Goal: Transaction & Acquisition: Purchase product/service

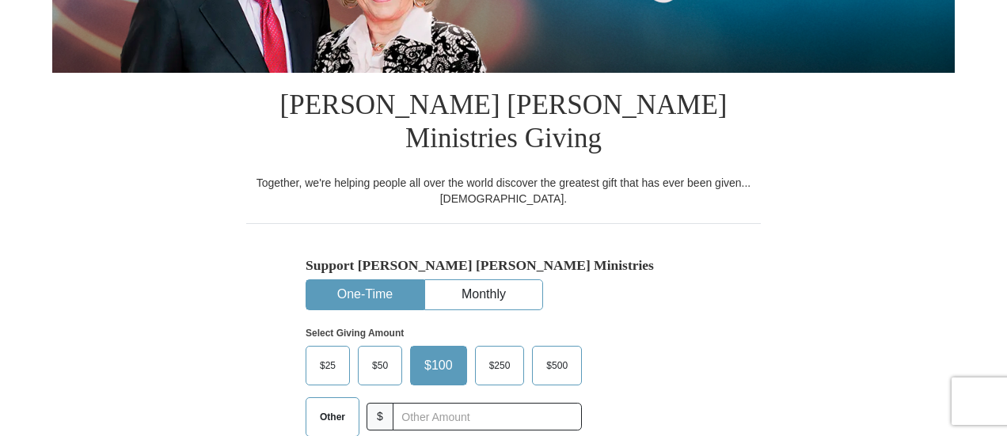
scroll to position [521, 0]
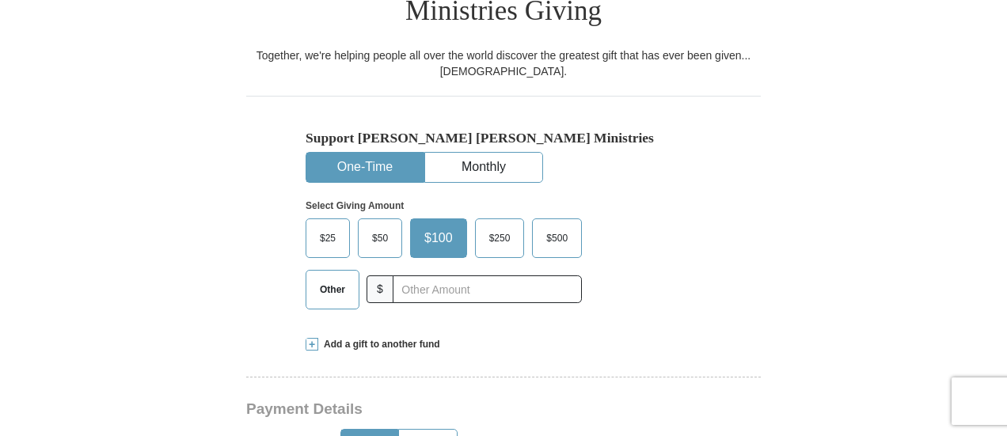
click at [559, 219] on label "$500" at bounding box center [557, 238] width 48 height 38
click at [0, 0] on input "$500" at bounding box center [0, 0] width 0 height 0
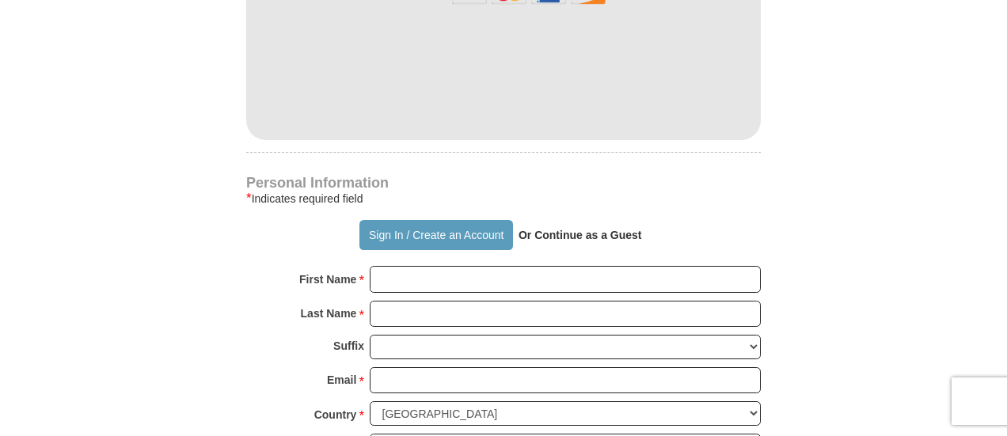
scroll to position [1117, 0]
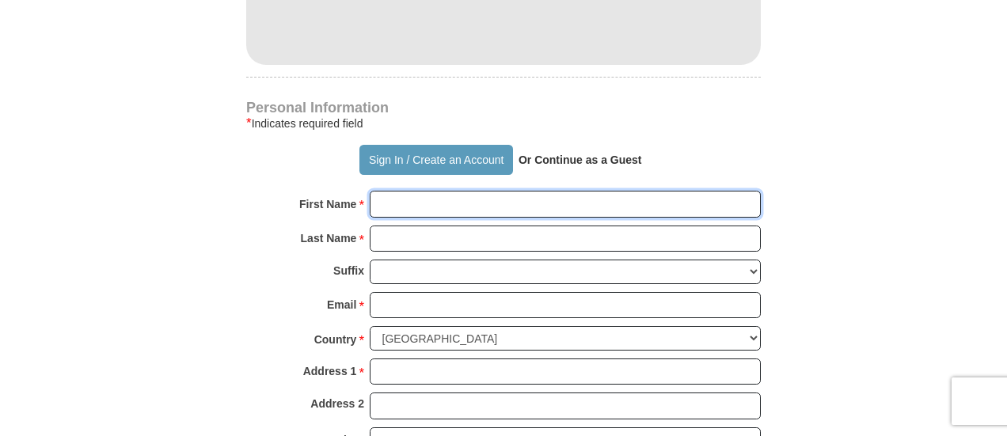
click at [562, 191] on input "First Name *" at bounding box center [565, 204] width 391 height 27
type input "[PERSON_NAME]"
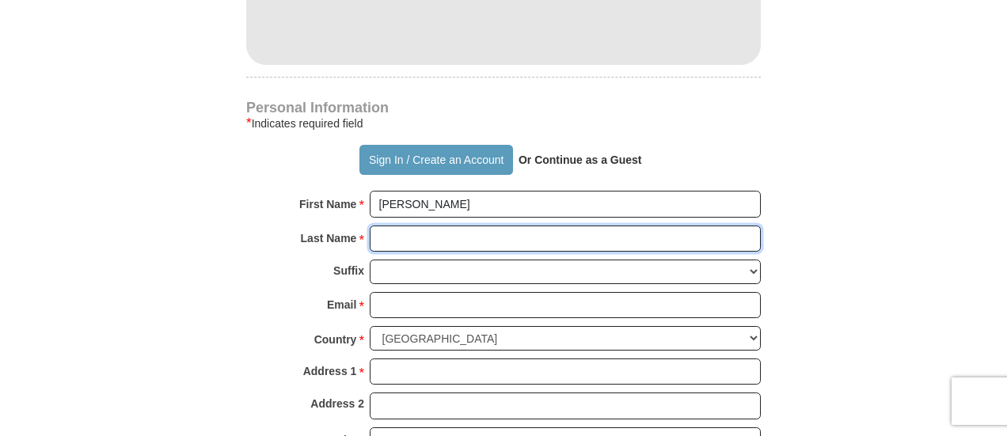
click at [435, 226] on input "Last Name *" at bounding box center [565, 239] width 391 height 27
type input "[PERSON_NAME]"
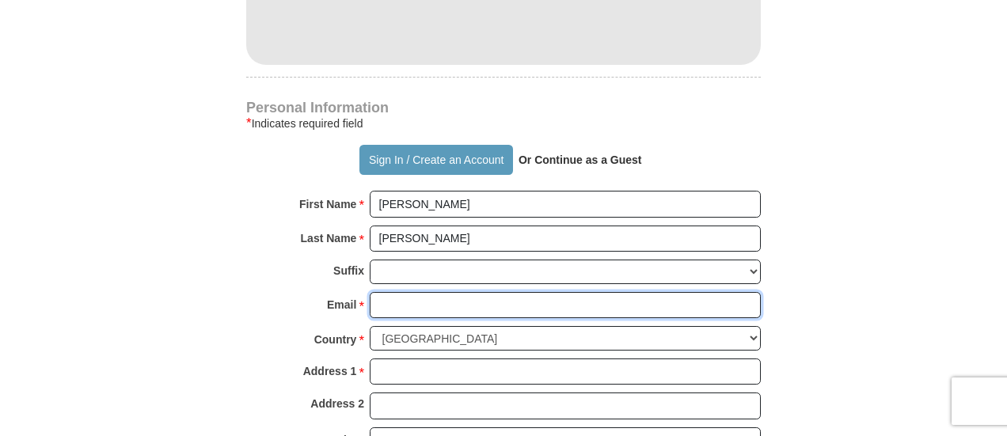
click at [412, 292] on input "Email *" at bounding box center [565, 305] width 391 height 27
type input "[EMAIL_ADDRESS][DOMAIN_NAME]"
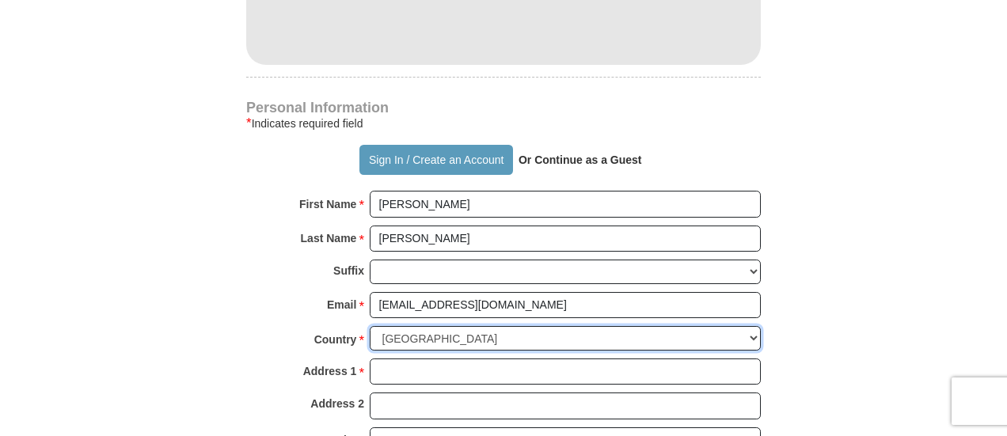
click at [751, 326] on select "[GEOGRAPHIC_DATA] [GEOGRAPHIC_DATA] [GEOGRAPHIC_DATA] [GEOGRAPHIC_DATA] [GEOGRA…" at bounding box center [565, 338] width 391 height 25
select select "AE"
click at [370, 326] on select "[GEOGRAPHIC_DATA] [GEOGRAPHIC_DATA] [GEOGRAPHIC_DATA] [GEOGRAPHIC_DATA] [GEOGRA…" at bounding box center [565, 338] width 391 height 25
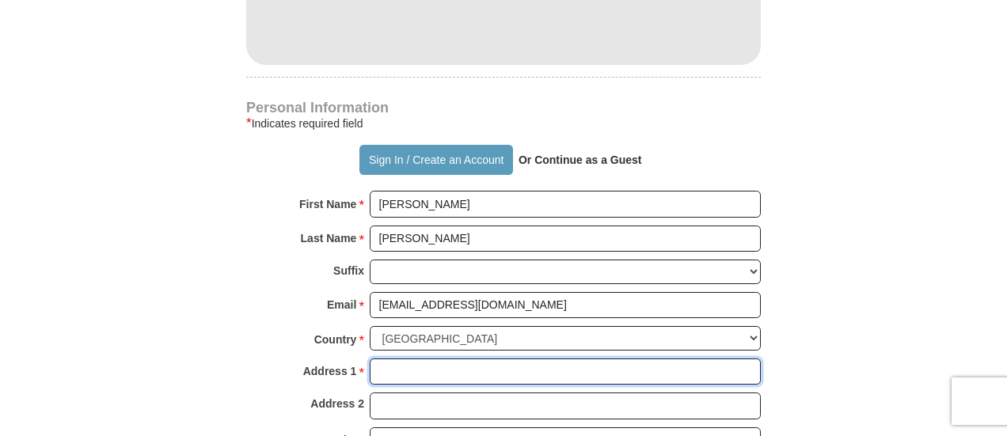
click at [413, 359] on input "Address 1 *" at bounding box center [565, 372] width 391 height 27
type input "PO 124075"
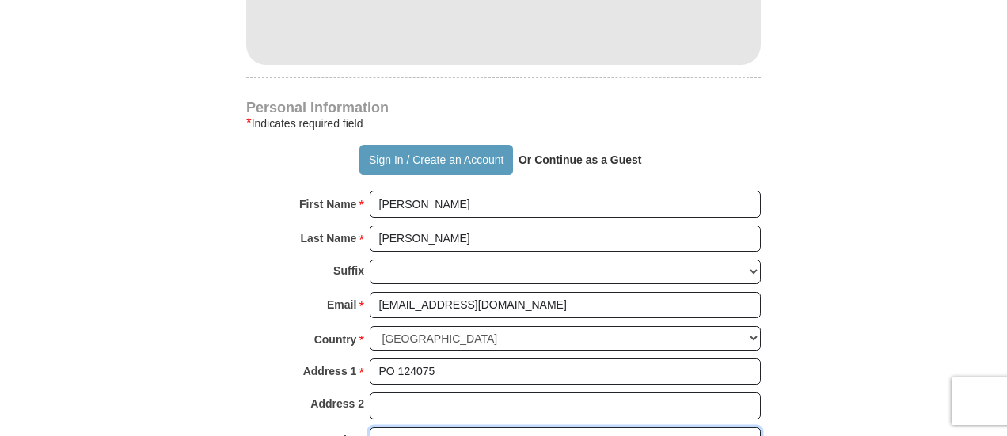
click at [427, 427] on input "City *" at bounding box center [565, 440] width 391 height 27
type input "[GEOGRAPHIC_DATA]"
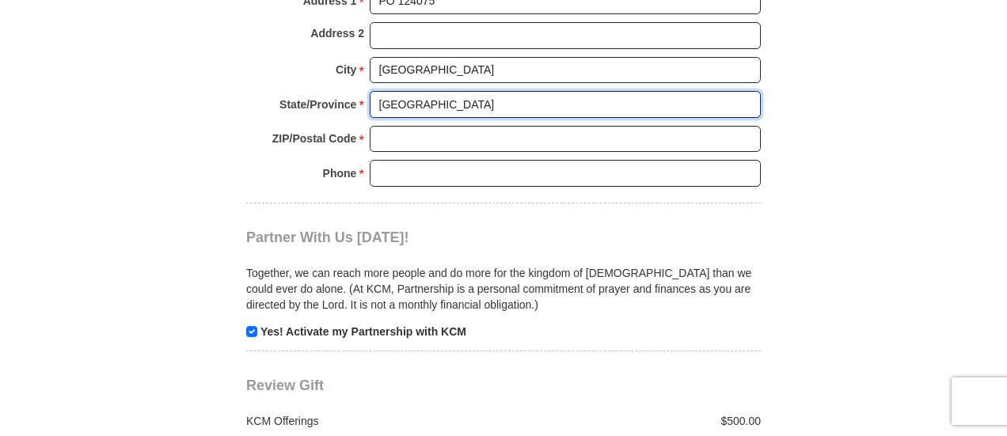
scroll to position [1468, 0]
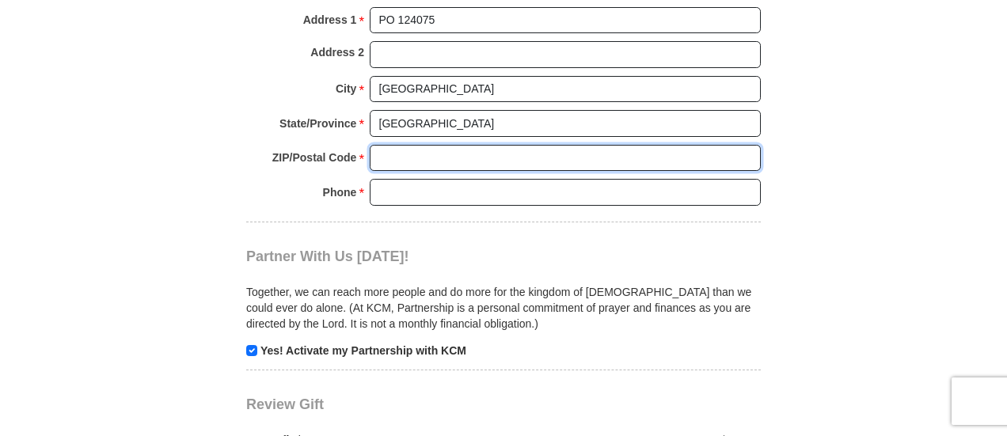
click at [442, 145] on input "ZIP/Postal Code *" at bounding box center [565, 158] width 391 height 27
type input "000000"
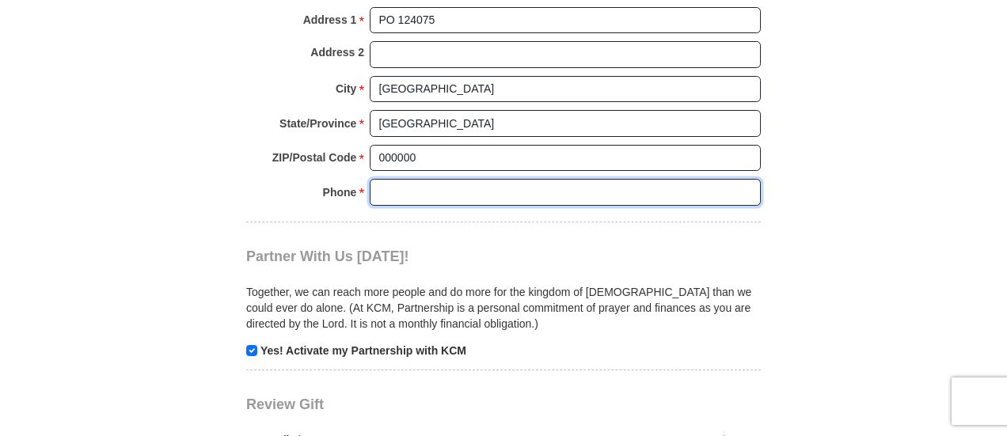
click at [440, 179] on input "Phone * *" at bounding box center [565, 192] width 391 height 27
type input "971502889385"
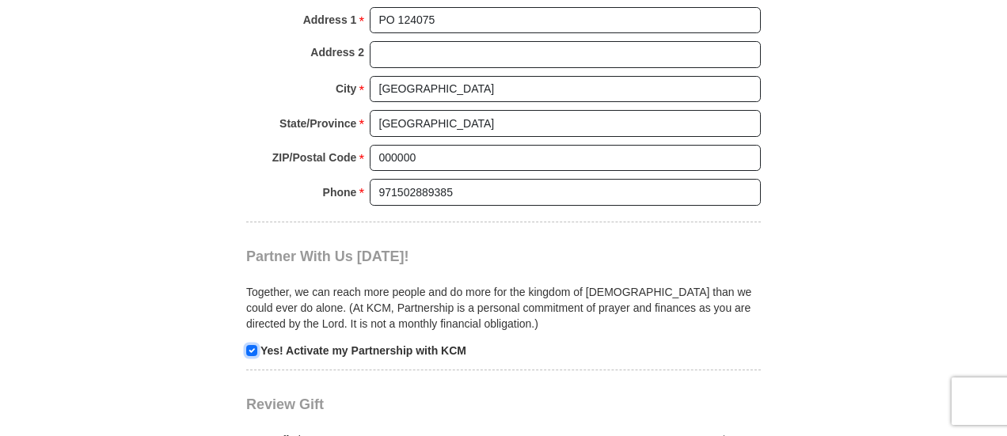
click at [250, 345] on input "checkbox" at bounding box center [251, 350] width 11 height 11
checkbox input "false"
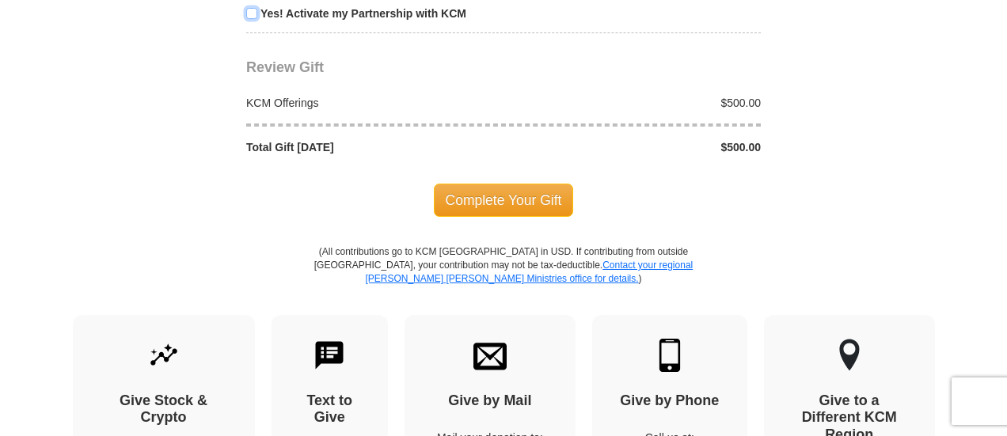
scroll to position [1779, 0]
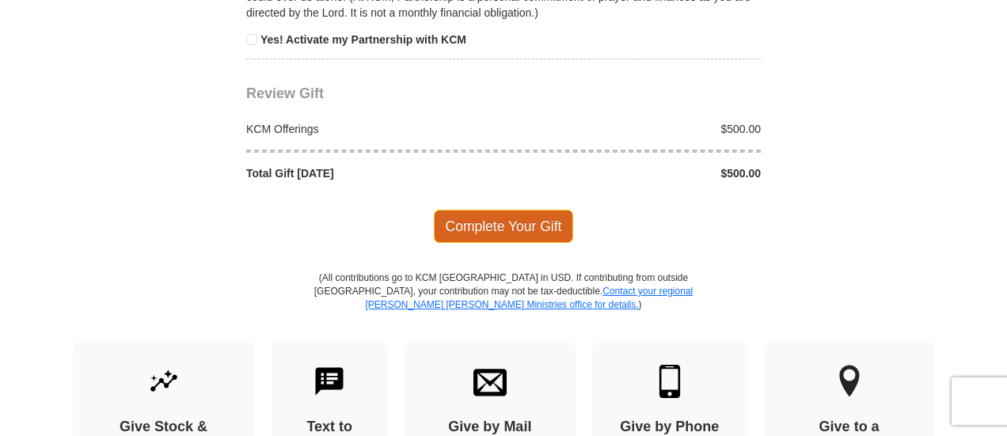
click at [496, 210] on span "Complete Your Gift" at bounding box center [504, 226] width 140 height 33
